Goal: Task Accomplishment & Management: Manage account settings

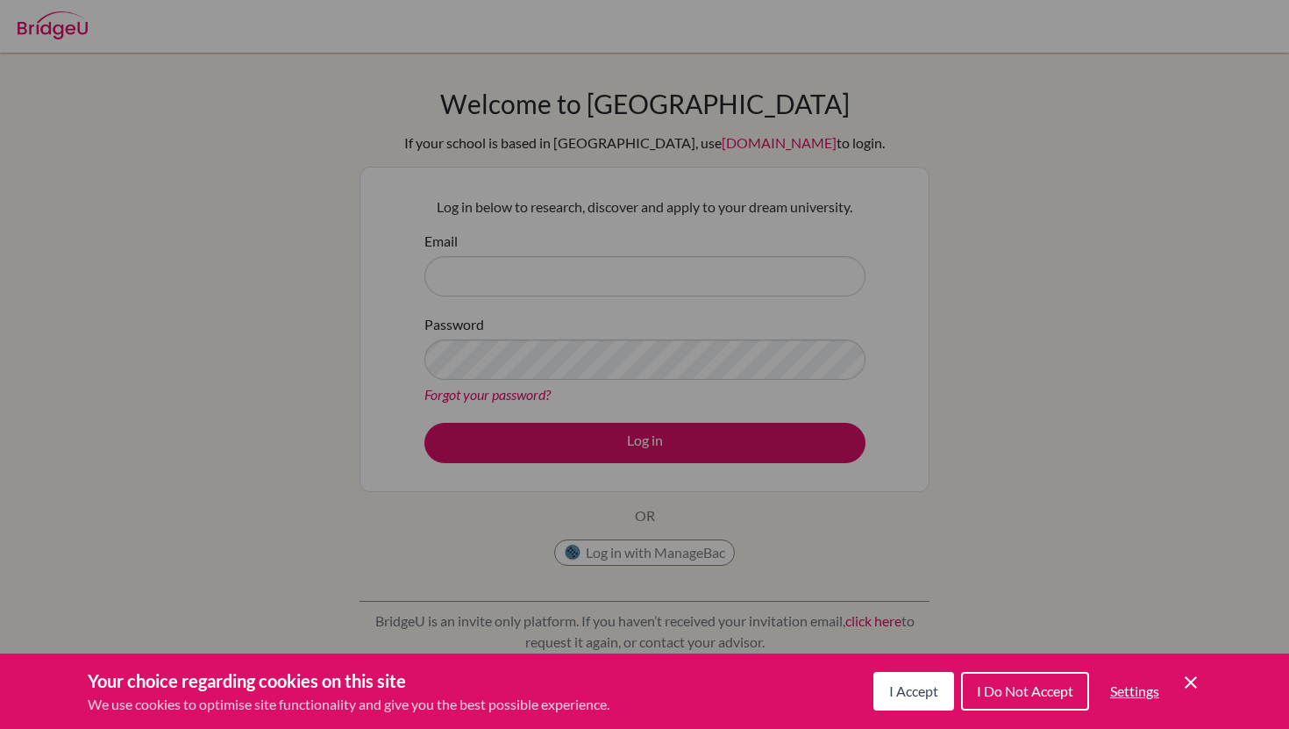
click at [935, 712] on div "I Accept I Do Not Accept Settings Cookie Control Close Icon" at bounding box center [1038, 691] width 328 height 46
click at [930, 703] on button "I Accept" at bounding box center [914, 691] width 81 height 39
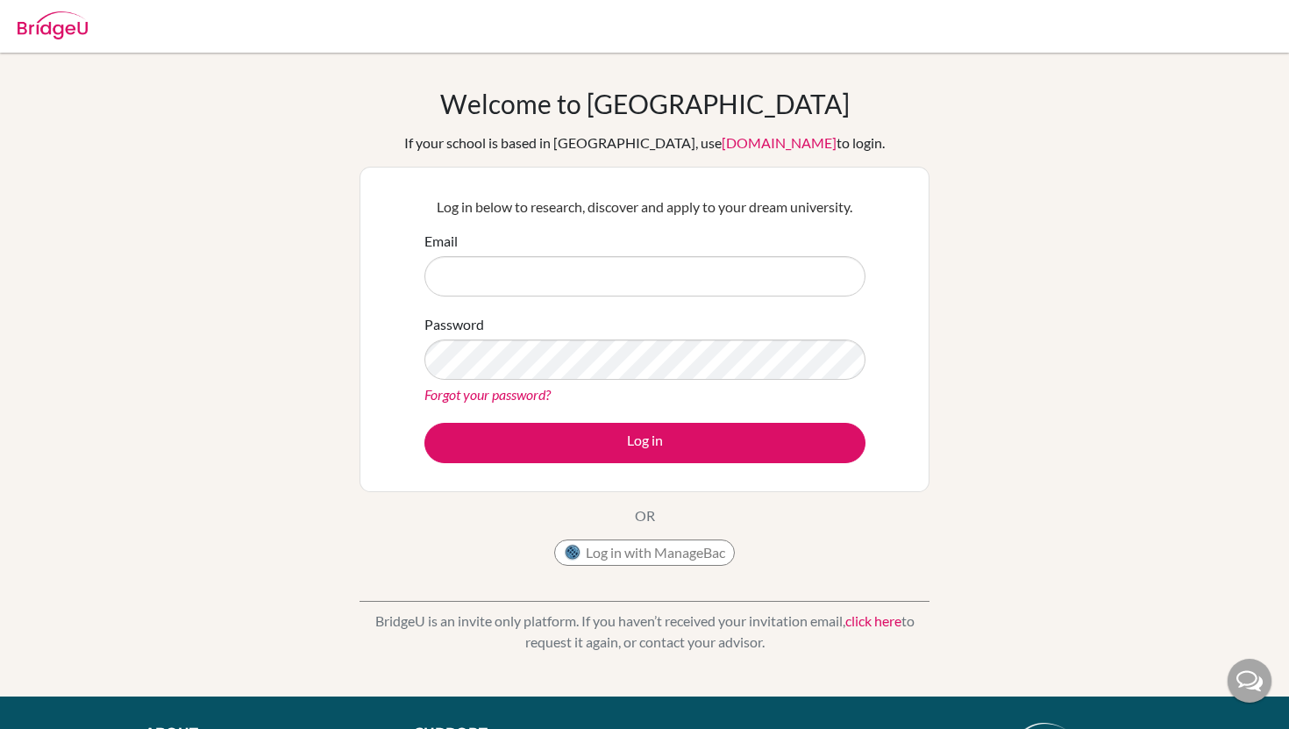
click at [861, 6] on div at bounding box center [645, 26] width 1272 height 53
click at [573, 275] on input "Email" at bounding box center [644, 276] width 441 height 40
type input "k"
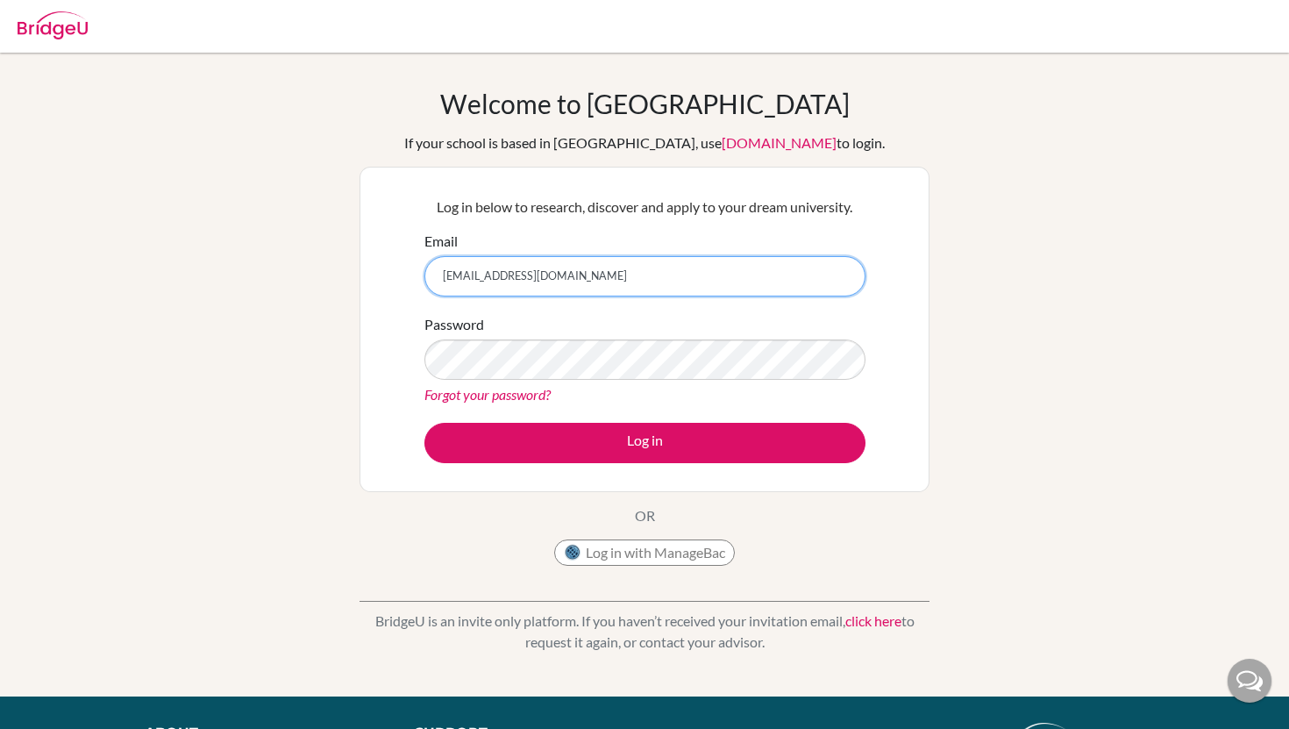
type input "[EMAIL_ADDRESS][DOMAIN_NAME]"
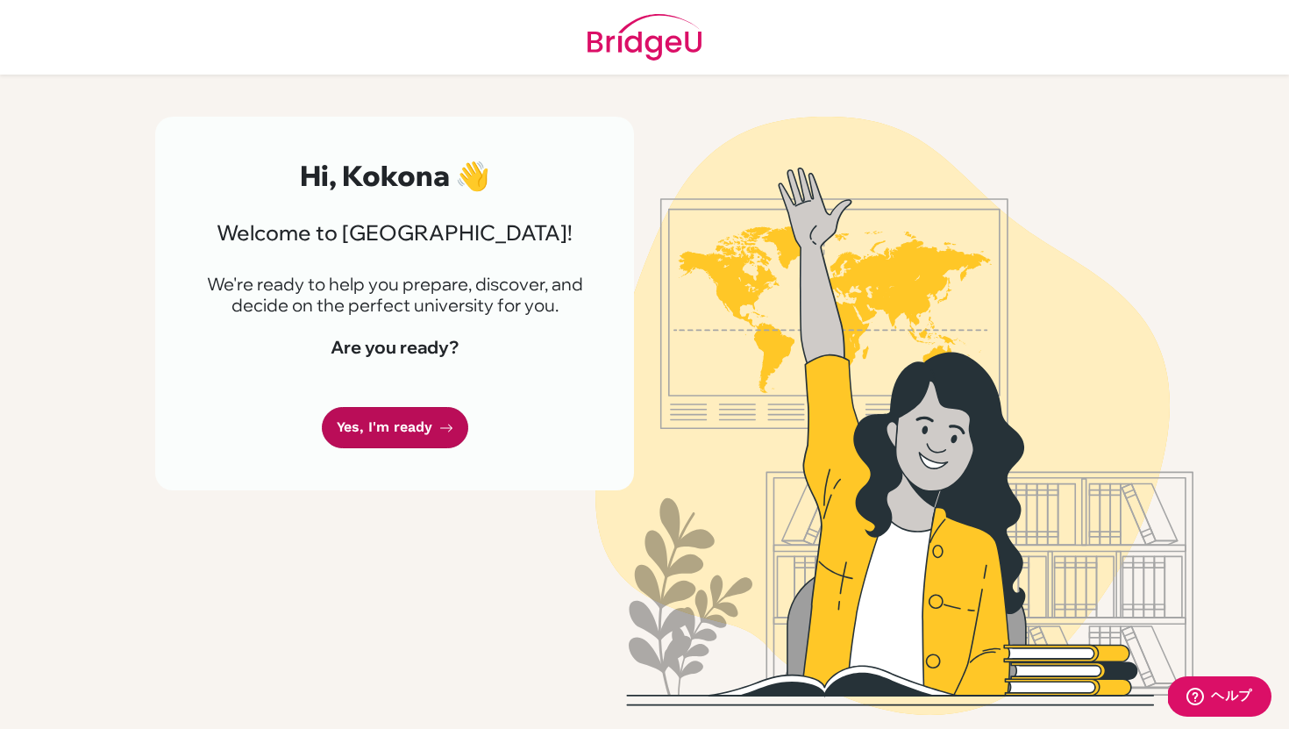
click at [389, 435] on link "Yes, I'm ready" at bounding box center [395, 427] width 146 height 41
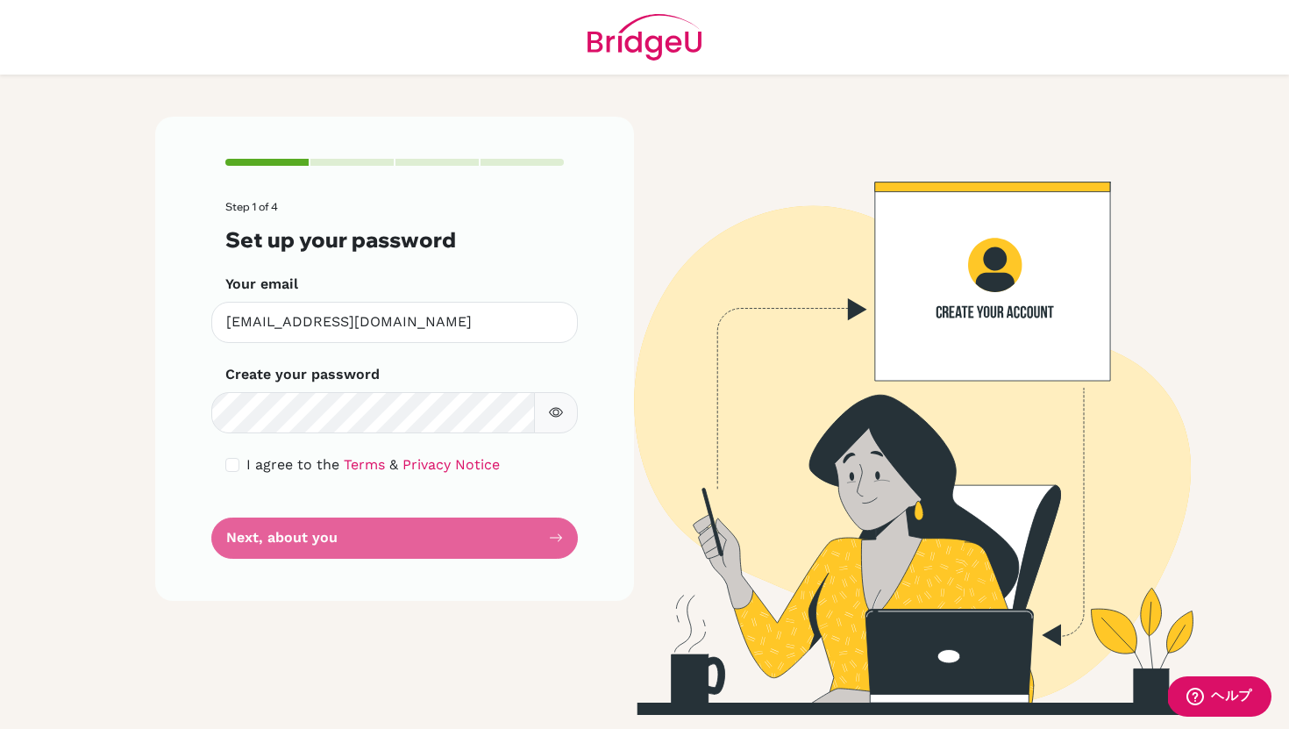
click at [562, 414] on icon "button" at bounding box center [556, 412] width 14 height 14
click at [232, 464] on input "checkbox" at bounding box center [232, 465] width 14 height 14
checkbox input "true"
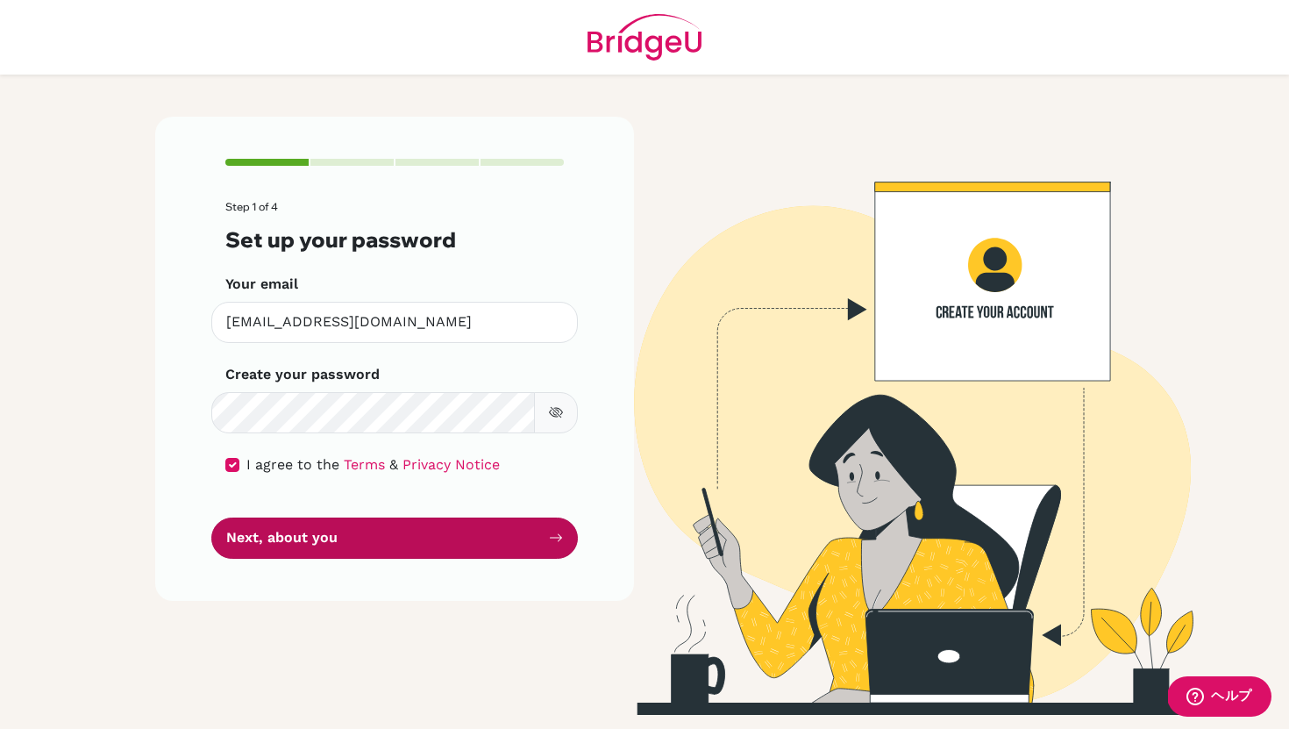
click at [273, 533] on button "Next, about you" at bounding box center [394, 537] width 367 height 41
